Goal: Navigation & Orientation: Find specific page/section

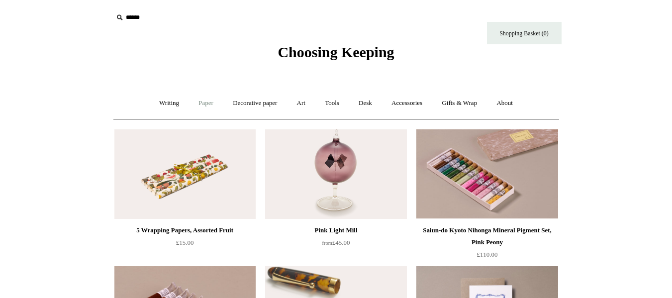
click at [194, 108] on link "Paper +" at bounding box center [205, 103] width 33 height 26
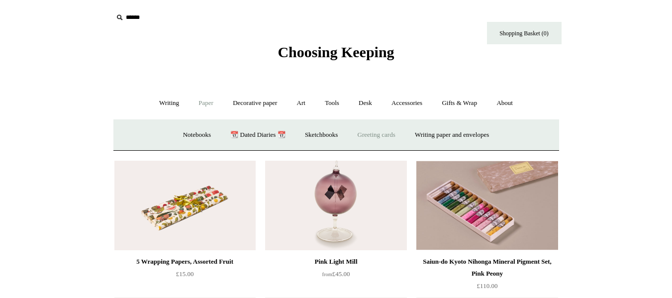
click at [379, 131] on link "Greeting cards +" at bounding box center [376, 135] width 56 height 26
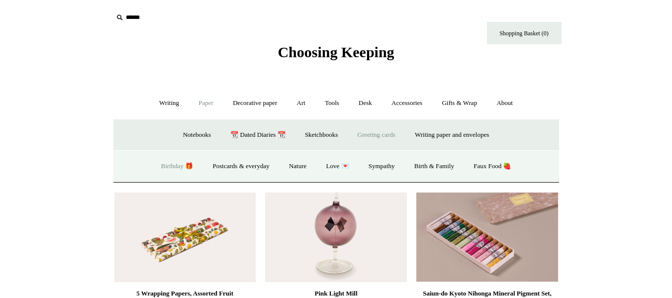
click at [162, 164] on link "Birthday 🎁" at bounding box center [177, 166] width 50 height 26
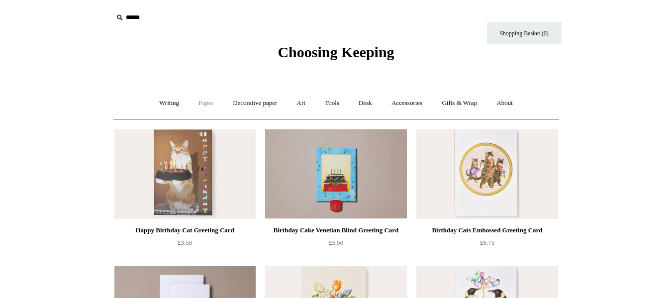
click at [209, 100] on link "Paper +" at bounding box center [205, 103] width 33 height 26
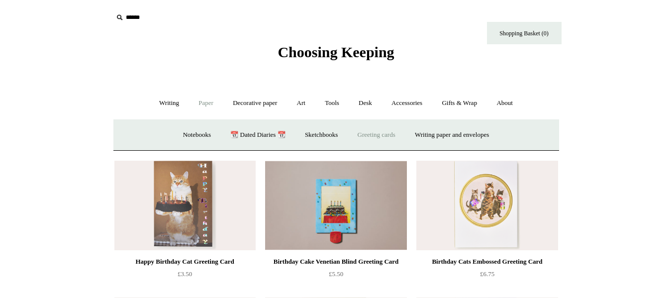
click at [368, 133] on link "Greeting cards +" at bounding box center [376, 135] width 56 height 26
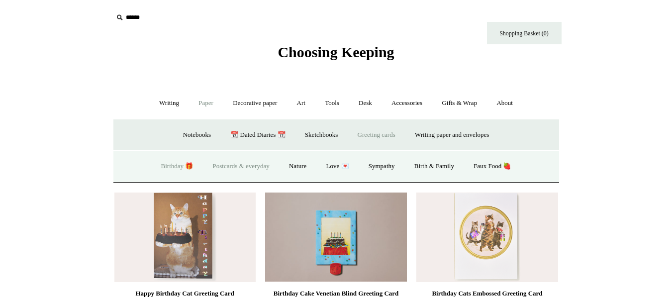
click at [253, 163] on link "Postcards & everyday" at bounding box center [241, 166] width 75 height 26
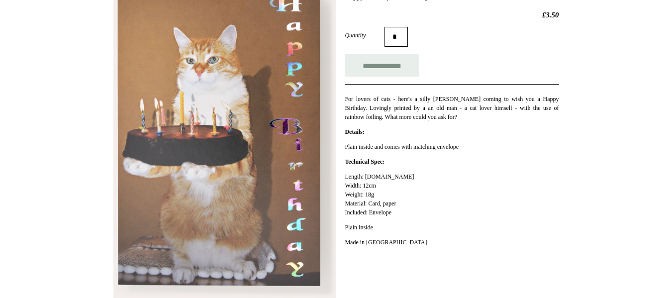
scroll to position [149, 0]
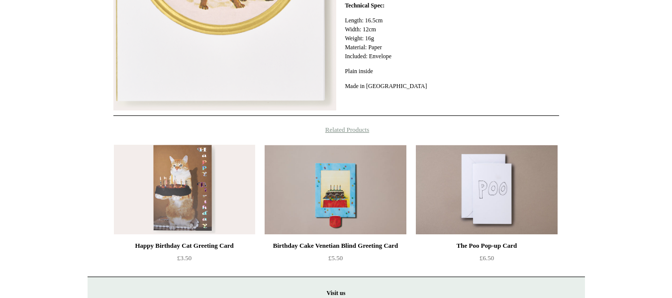
scroll to position [348, 0]
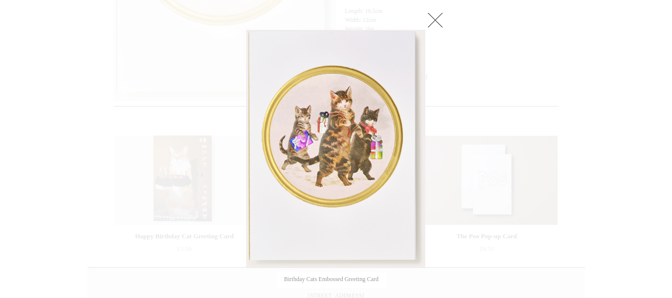
drag, startPoint x: 355, startPoint y: 76, endPoint x: 382, endPoint y: 81, distance: 27.4
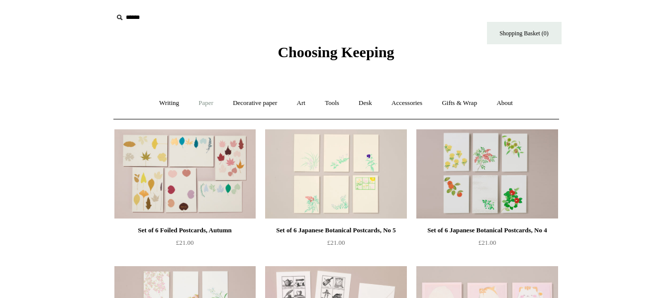
click at [201, 112] on link "Paper +" at bounding box center [205, 103] width 33 height 26
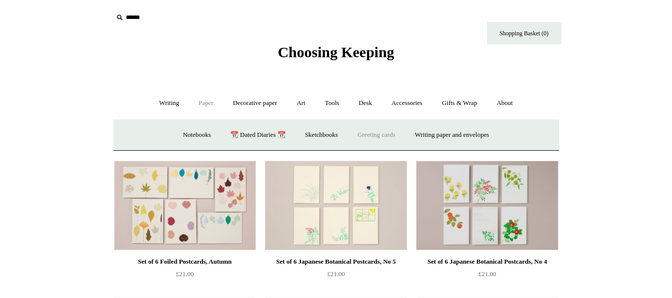
click at [374, 143] on link "Greeting cards +" at bounding box center [376, 135] width 56 height 26
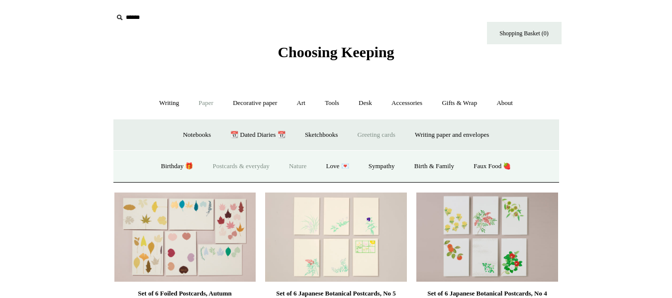
click at [303, 165] on link "Nature" at bounding box center [297, 166] width 35 height 26
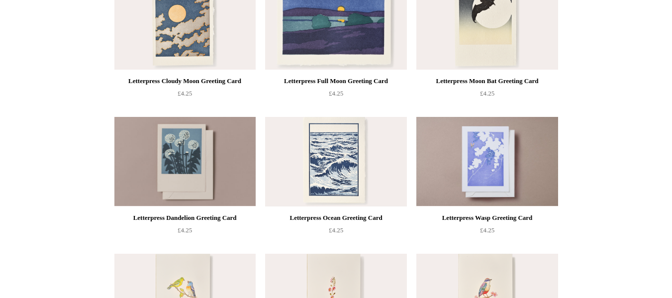
scroll to position [11, 0]
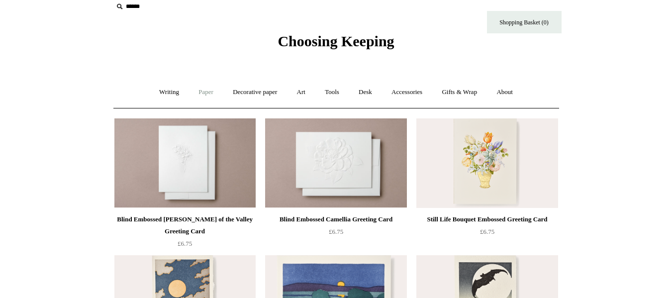
click at [211, 87] on link "Paper +" at bounding box center [205, 92] width 33 height 26
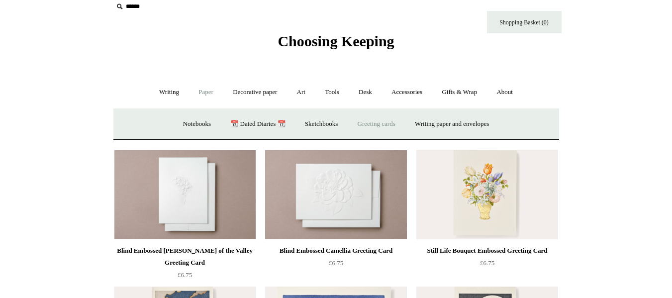
click at [361, 126] on link "Greeting cards +" at bounding box center [376, 124] width 56 height 26
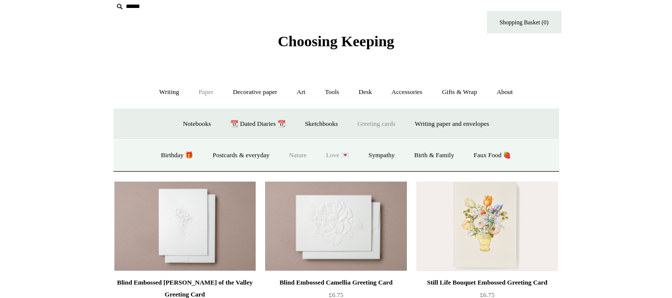
click at [342, 151] on link "Love 💌" at bounding box center [337, 155] width 41 height 26
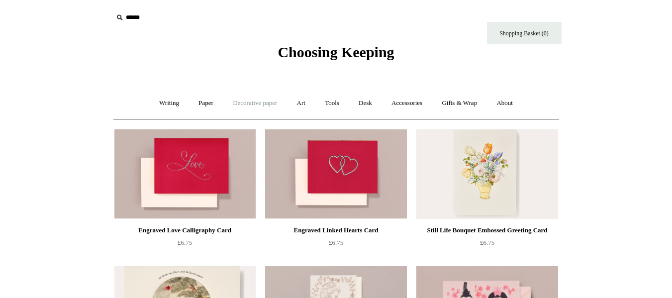
click at [273, 104] on link "Decorative paper +" at bounding box center [255, 103] width 62 height 26
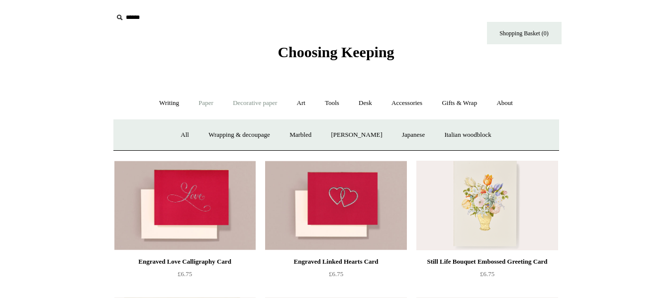
click at [206, 107] on link "Paper +" at bounding box center [205, 103] width 33 height 26
click at [389, 133] on link "Greeting cards +" at bounding box center [376, 135] width 56 height 26
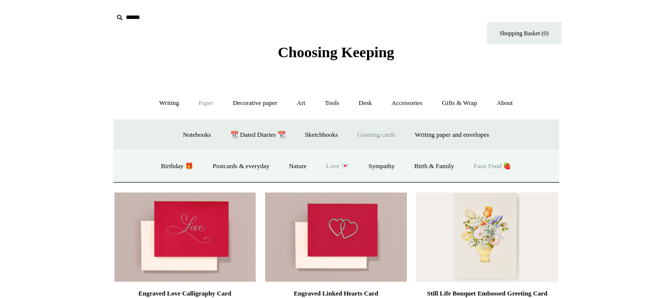
click at [504, 161] on link "Faux Food 🍓" at bounding box center [491, 166] width 55 height 26
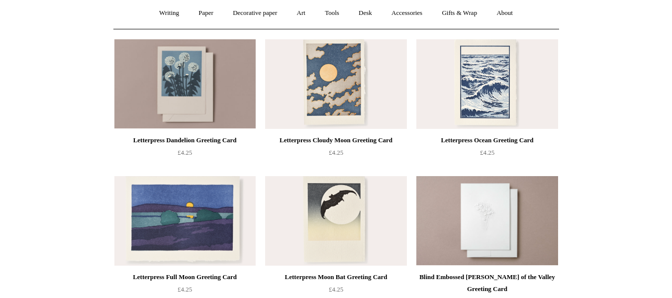
scroll to position [99, 0]
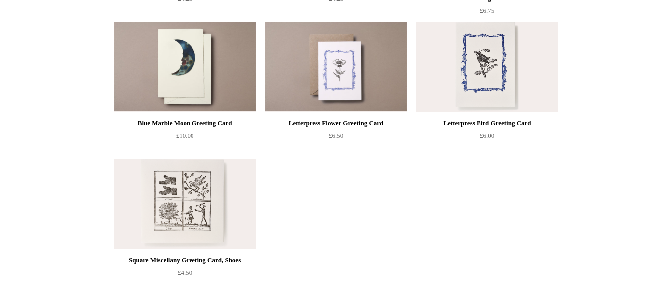
scroll to position [398, 0]
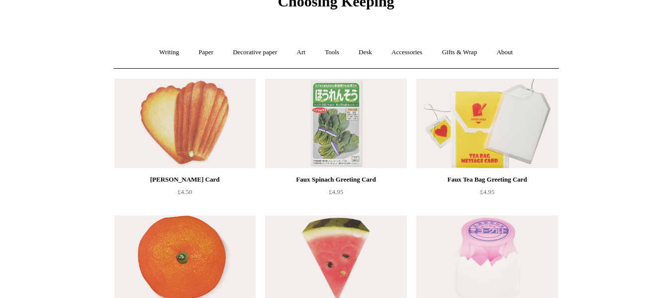
scroll to position [50, 0]
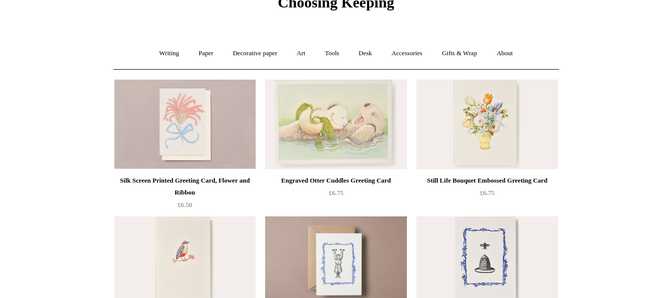
drag, startPoint x: 2, startPoint y: 172, endPoint x: 7, endPoint y: 168, distance: 7.0
click at [2, 172] on html "Menu Choosing Keeping * Shipping Information Shopping Basket (0) * ⤺ + +" at bounding box center [336, 300] width 672 height 700
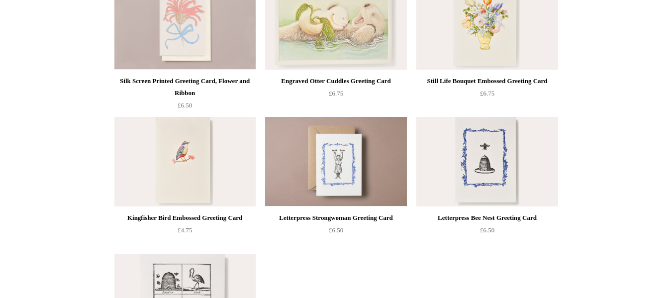
click at [11, 162] on html "Menu Choosing Keeping * Shipping Information Shopping Basket (0) * ⤺ + +" at bounding box center [336, 201] width 672 height 700
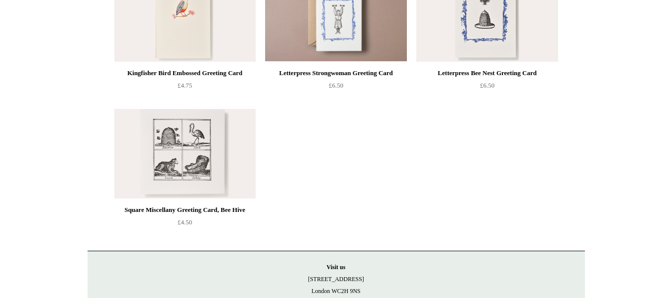
scroll to position [298, 0]
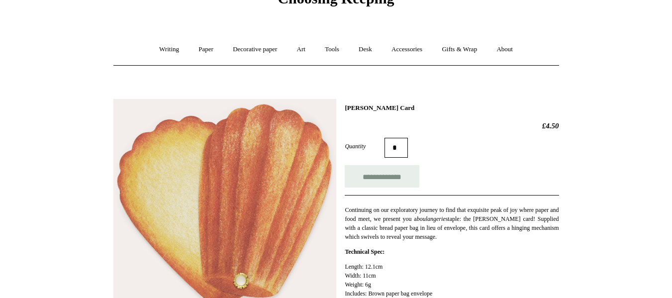
scroll to position [50, 0]
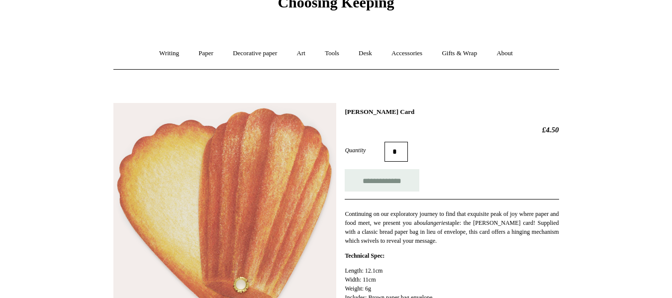
click at [356, 117] on div "**********" at bounding box center [451, 215] width 214 height 215
click at [353, 115] on h1 "[PERSON_NAME] Card" at bounding box center [451, 112] width 214 height 8
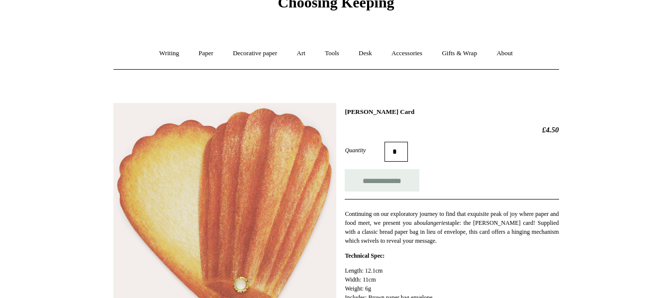
click at [353, 113] on h1 "[PERSON_NAME] Card" at bounding box center [451, 112] width 214 height 8
click at [353, 113] on h1 "Madeleine Greeting Card" at bounding box center [451, 112] width 214 height 8
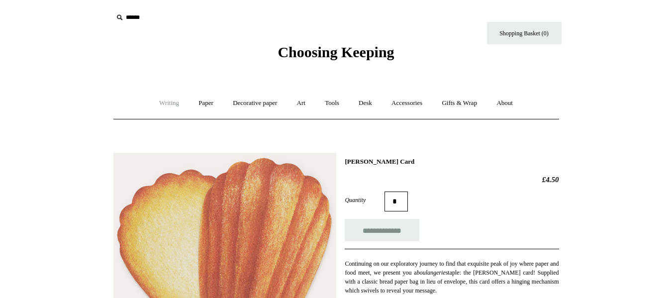
click at [161, 104] on link "Writing +" at bounding box center [169, 103] width 38 height 26
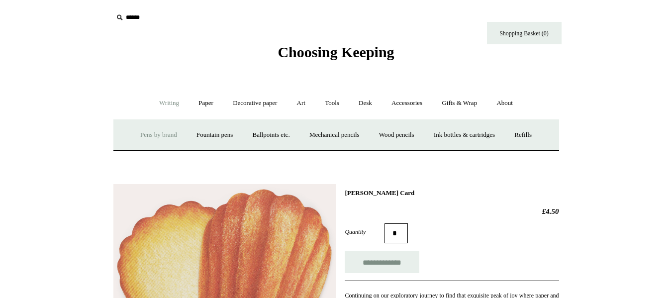
click at [152, 134] on link "Pens by brand +" at bounding box center [158, 135] width 55 height 26
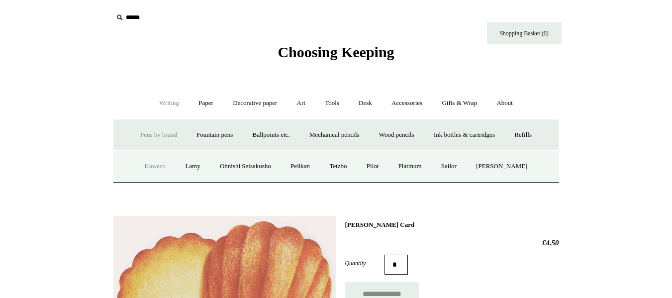
click at [158, 167] on link "Kaweco" at bounding box center [155, 166] width 39 height 26
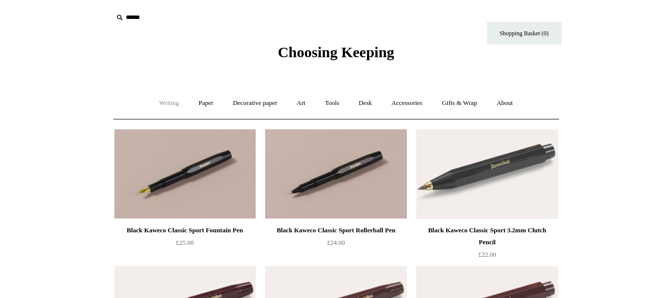
click at [165, 101] on link "Writing +" at bounding box center [169, 103] width 38 height 26
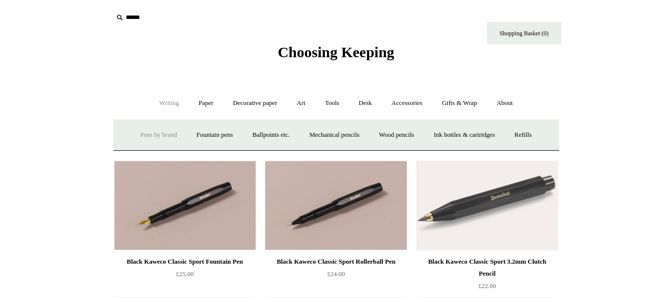
click at [166, 138] on link "Pens by brand +" at bounding box center [158, 135] width 55 height 26
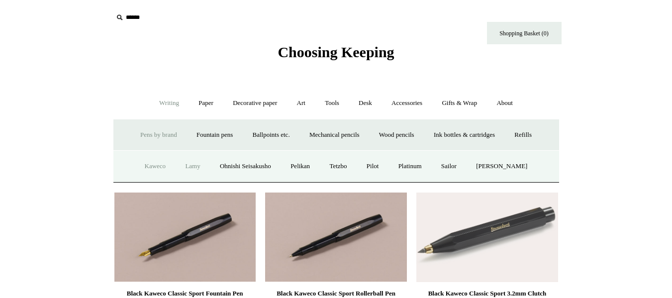
click at [183, 170] on link "Lamy" at bounding box center [192, 166] width 33 height 26
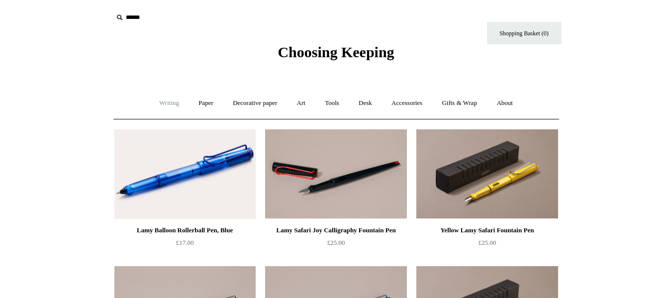
drag, startPoint x: 161, startPoint y: 96, endPoint x: 162, endPoint y: 101, distance: 5.1
click at [162, 96] on link "Writing +" at bounding box center [169, 103] width 38 height 26
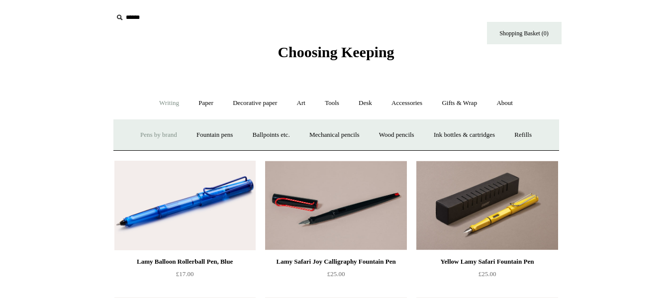
click at [161, 139] on link "Pens by brand +" at bounding box center [158, 135] width 55 height 26
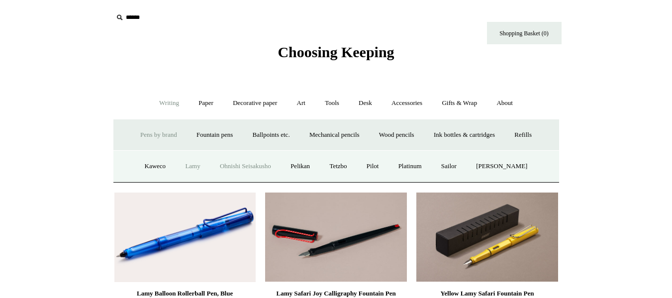
click at [244, 162] on link "Ohnishi Seisakusho" at bounding box center [245, 166] width 69 height 26
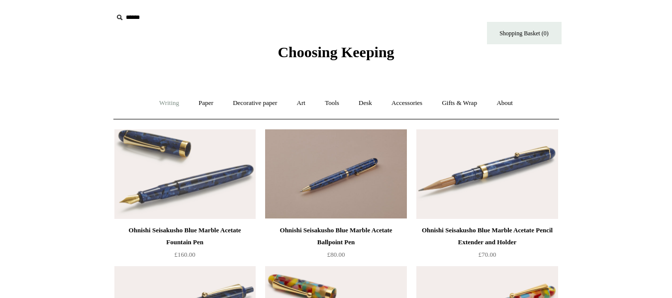
click at [162, 103] on link "Writing +" at bounding box center [169, 103] width 38 height 26
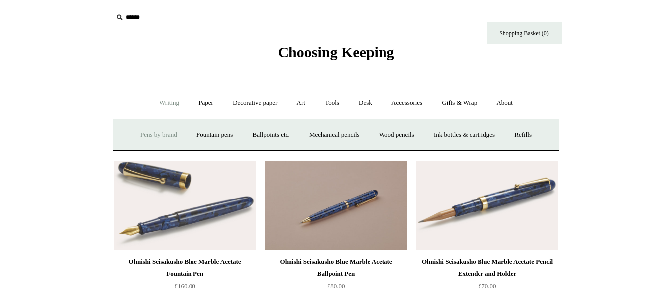
click at [156, 137] on link "Pens by brand +" at bounding box center [158, 135] width 55 height 26
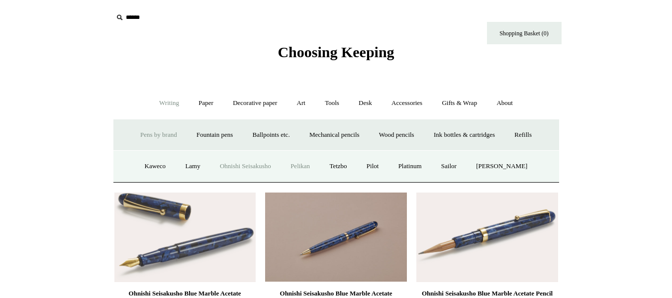
click at [299, 166] on link "Pelikan" at bounding box center [299, 166] width 37 height 26
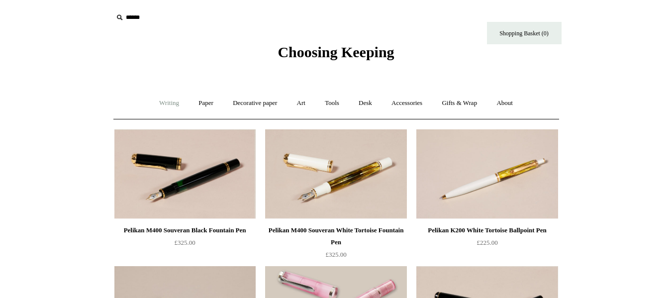
click at [156, 104] on link "Writing +" at bounding box center [169, 103] width 38 height 26
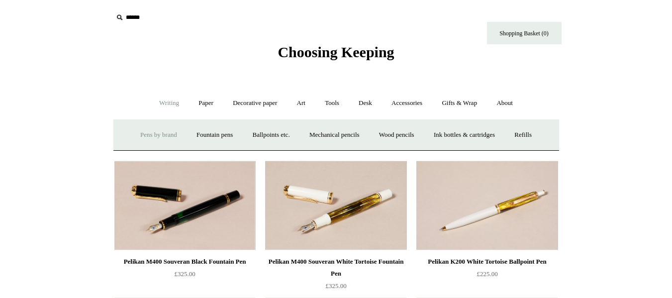
click at [154, 140] on link "Pens by brand +" at bounding box center [158, 135] width 55 height 26
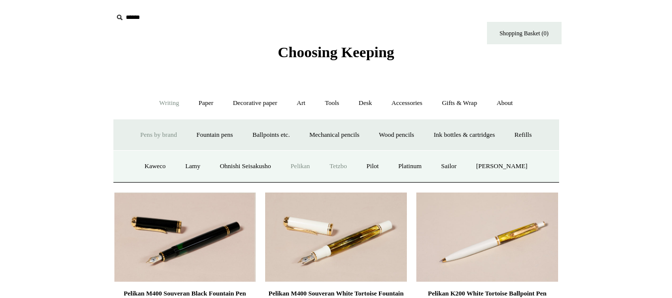
click at [338, 169] on link "Tetzbo" at bounding box center [337, 166] width 35 height 26
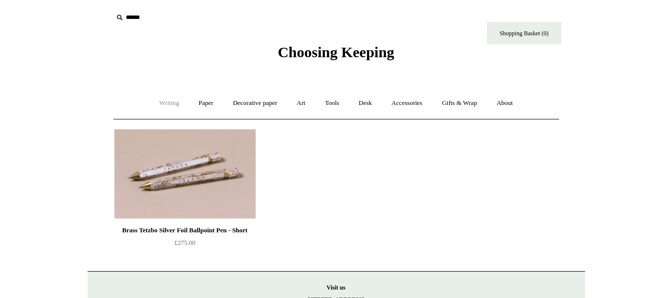
click at [163, 102] on link "Writing +" at bounding box center [169, 103] width 38 height 26
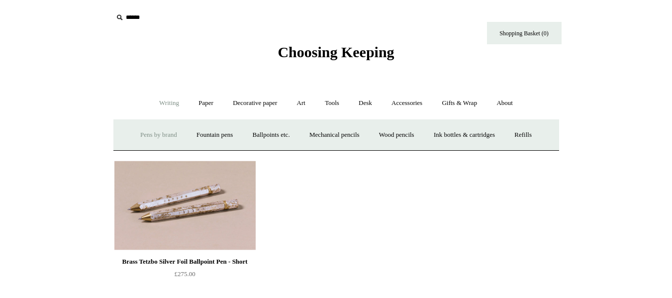
click at [147, 134] on link "Pens by brand +" at bounding box center [158, 135] width 55 height 26
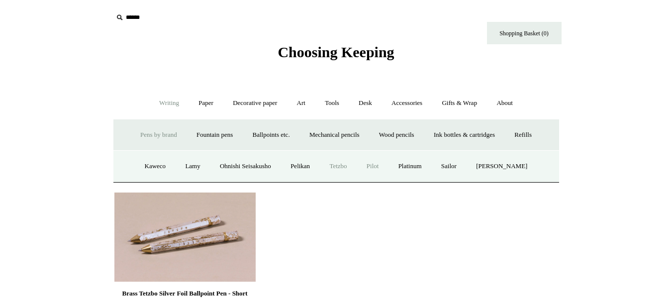
click at [378, 167] on link "Pilot" at bounding box center [372, 166] width 30 height 26
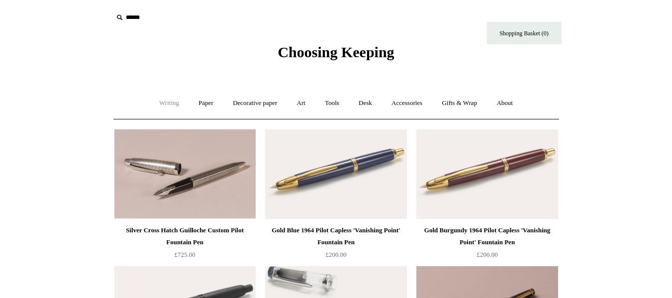
click at [156, 107] on link "Writing +" at bounding box center [169, 103] width 38 height 26
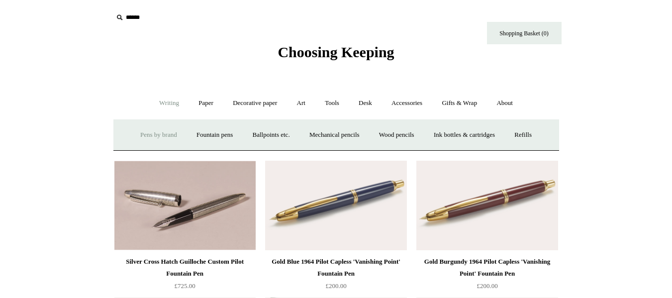
click at [161, 135] on link "Pens by brand +" at bounding box center [158, 135] width 55 height 26
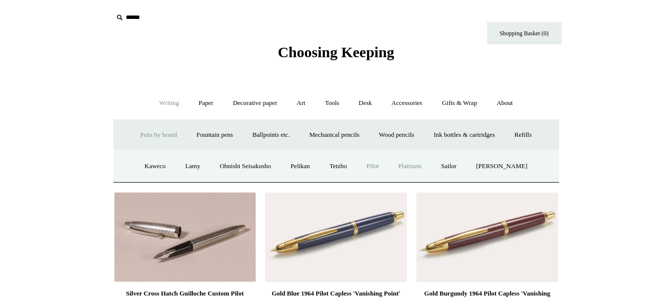
click at [416, 161] on link "Platinum" at bounding box center [409, 166] width 41 height 26
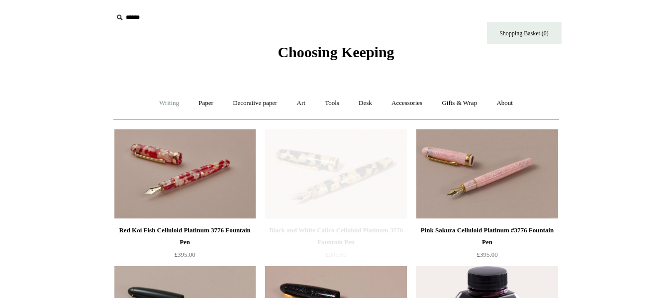
click at [165, 106] on link "Writing +" at bounding box center [169, 103] width 38 height 26
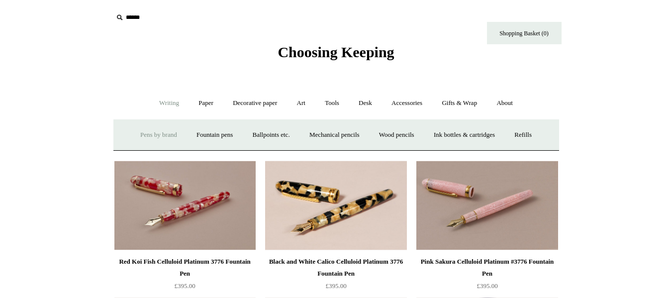
click at [162, 138] on link "Pens by brand +" at bounding box center [158, 135] width 55 height 26
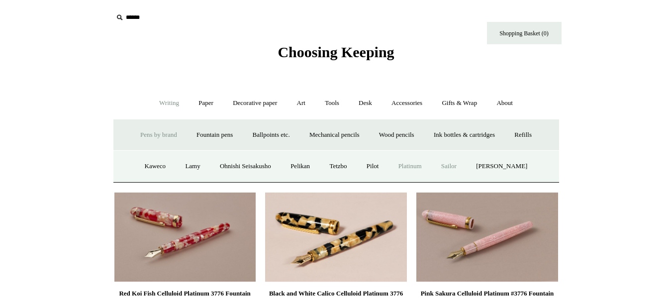
click at [462, 163] on link "Sailor" at bounding box center [448, 166] width 33 height 26
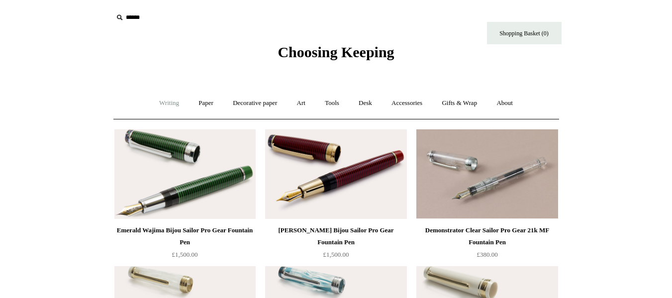
click at [165, 95] on link "Writing +" at bounding box center [169, 103] width 38 height 26
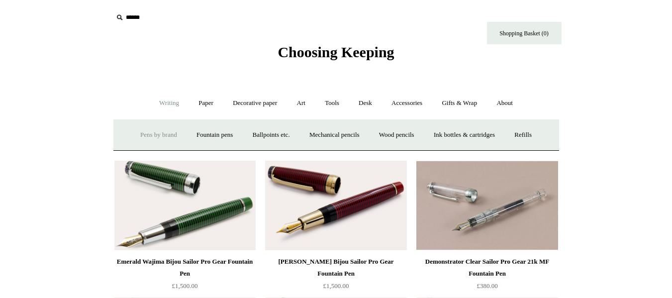
click at [155, 136] on link "Pens by brand +" at bounding box center [158, 135] width 55 height 26
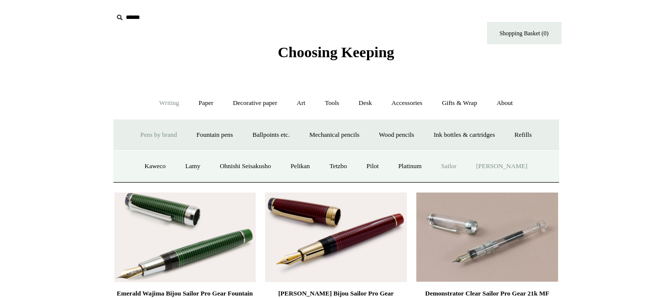
click at [508, 169] on link "[PERSON_NAME]" at bounding box center [501, 166] width 69 height 26
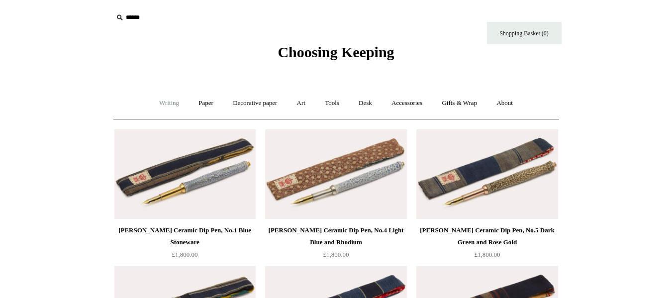
click at [172, 100] on link "Writing +" at bounding box center [169, 103] width 38 height 26
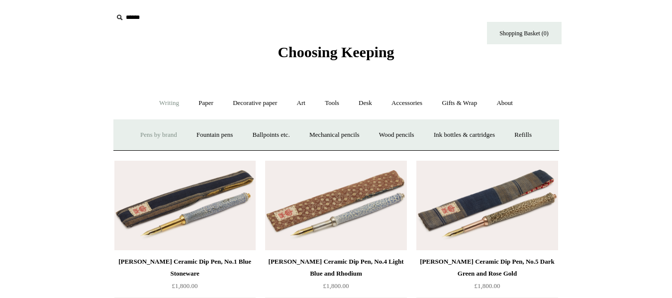
click at [154, 140] on link "Pens by brand +" at bounding box center [158, 135] width 55 height 26
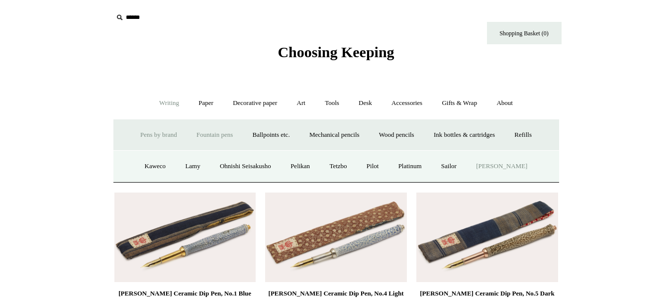
click at [198, 138] on link "Fountain pens +" at bounding box center [214, 135] width 54 height 26
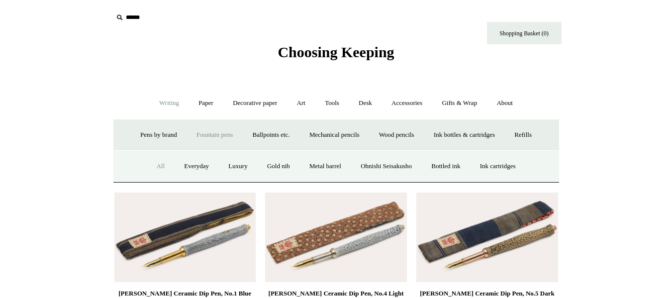
click at [153, 166] on link "All" at bounding box center [160, 166] width 26 height 26
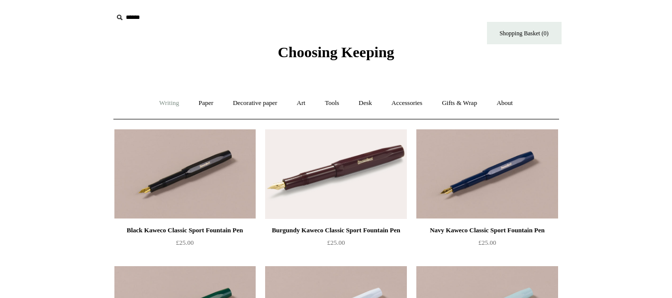
click at [169, 101] on link "Writing +" at bounding box center [169, 103] width 38 height 26
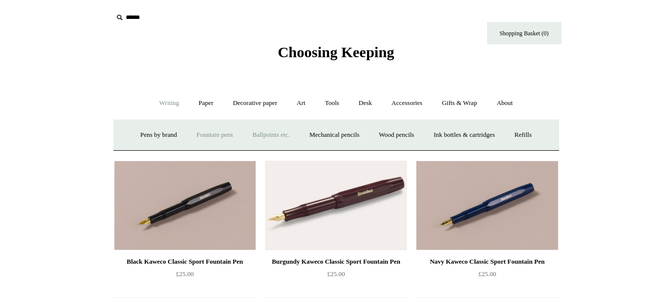
click at [262, 136] on link "Ballpoints etc. +" at bounding box center [271, 135] width 55 height 26
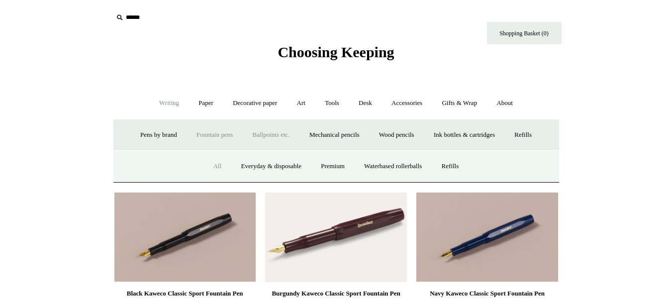
click at [205, 166] on link "All" at bounding box center [217, 166] width 26 height 26
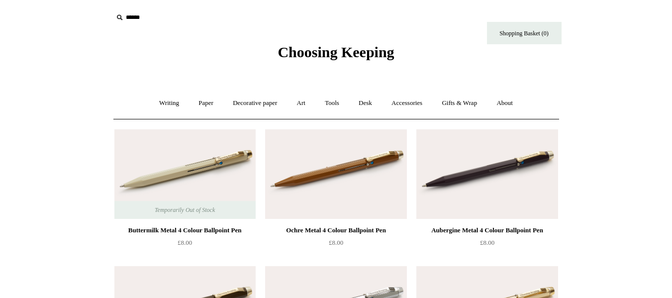
click at [162, 100] on link "Writing +" at bounding box center [169, 103] width 38 height 26
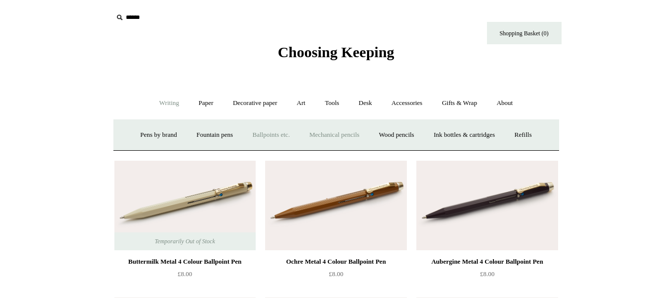
click at [317, 139] on link "Mechanical pencils +" at bounding box center [334, 135] width 68 height 26
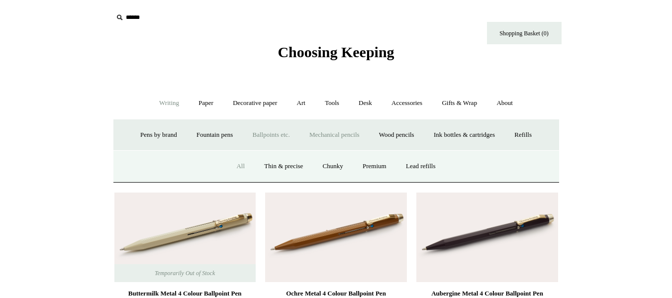
click at [233, 168] on link "All" at bounding box center [240, 166] width 26 height 26
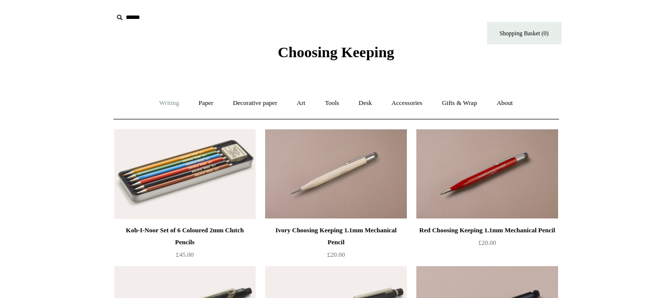
click at [159, 94] on link "Writing +" at bounding box center [169, 103] width 38 height 26
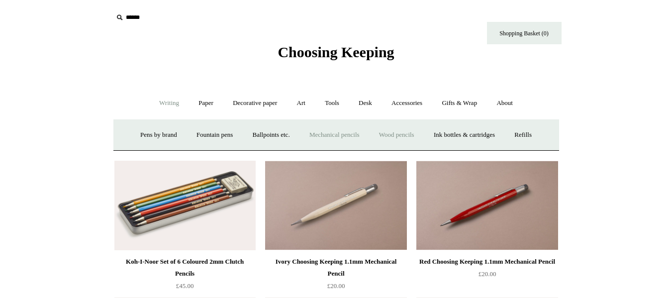
click at [399, 130] on link "Wood pencils +" at bounding box center [396, 135] width 53 height 26
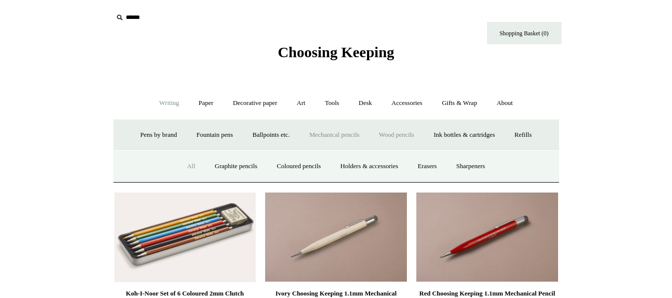
click at [184, 167] on link "All" at bounding box center [191, 166] width 26 height 26
